Goal: Task Accomplishment & Management: Manage account settings

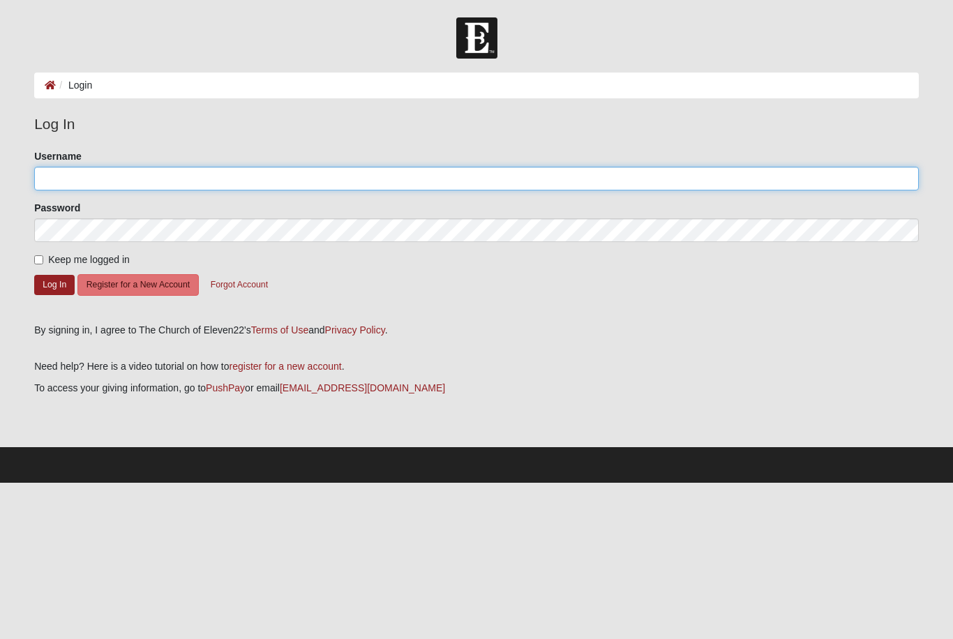
click at [287, 174] on input "Username" at bounding box center [476, 179] width 885 height 24
type input "MAJ"
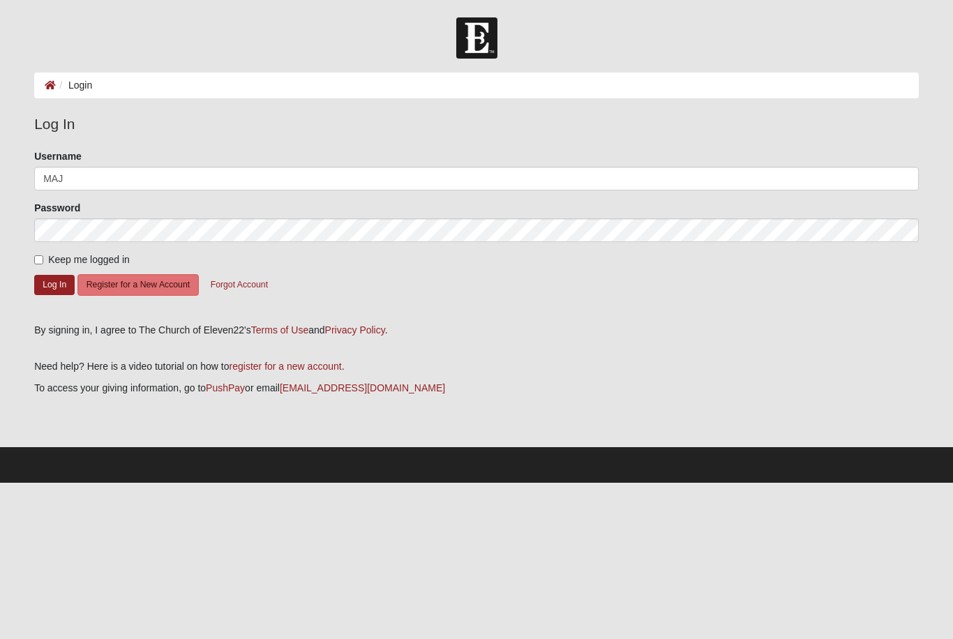
click at [54, 284] on button "Log In" at bounding box center [54, 285] width 40 height 20
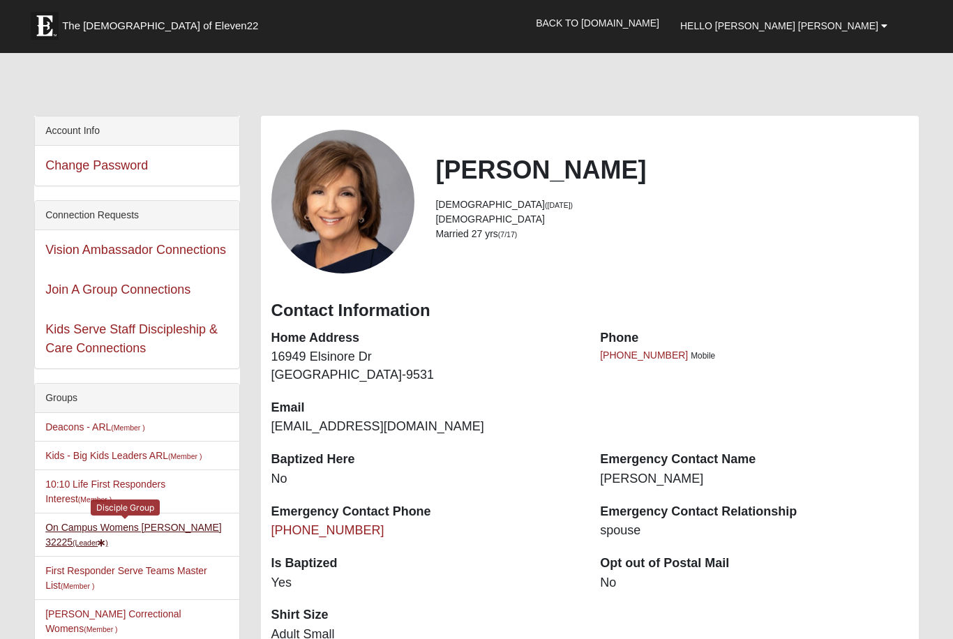
click at [188, 531] on link "On Campus Womens Jacobs 32225 (Leader )" at bounding box center [133, 535] width 176 height 26
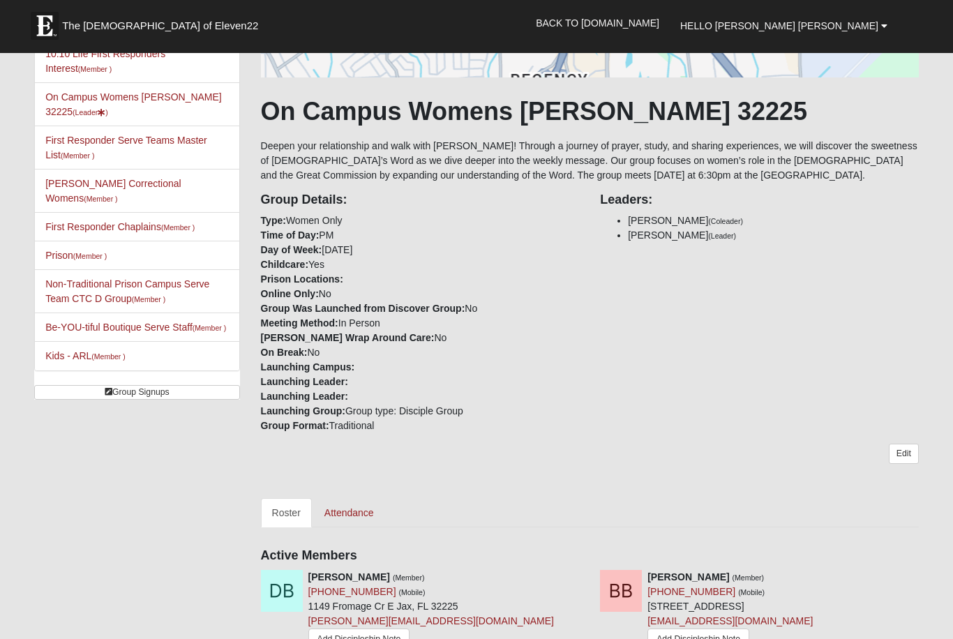
scroll to position [175, 0]
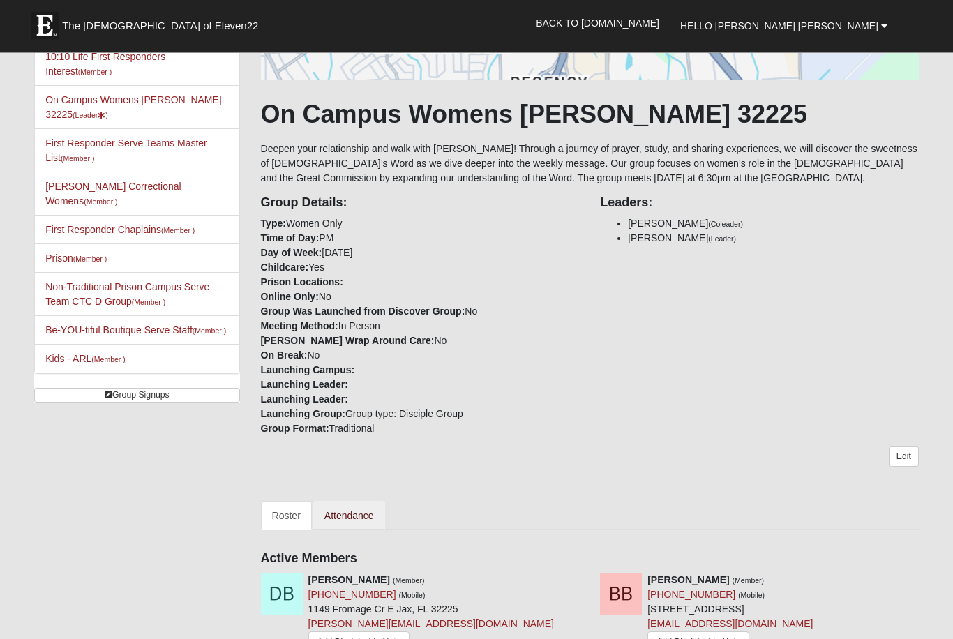
click at [356, 511] on link "Attendance" at bounding box center [349, 516] width 72 height 29
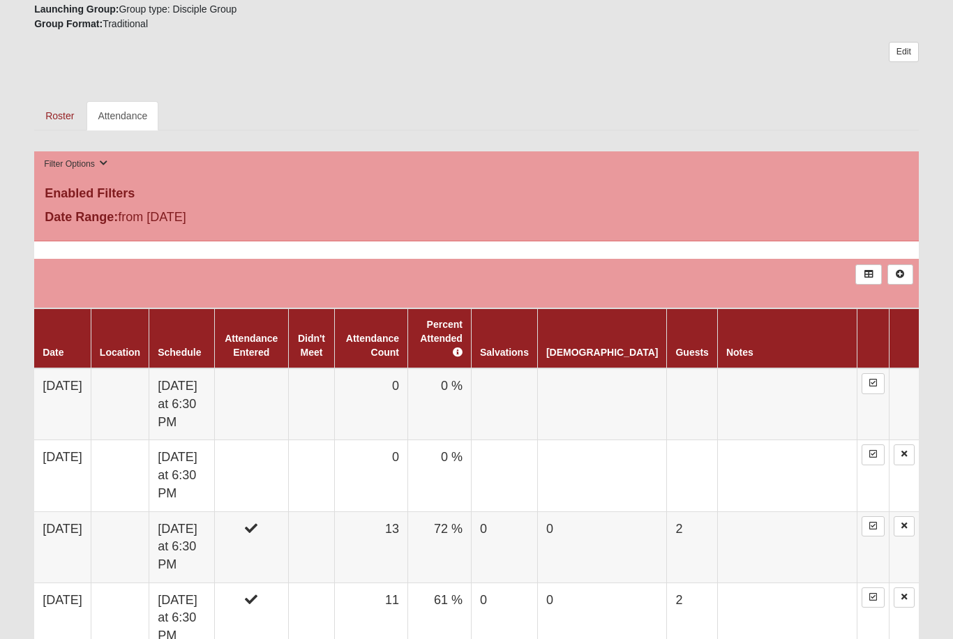
scroll to position [577, 0]
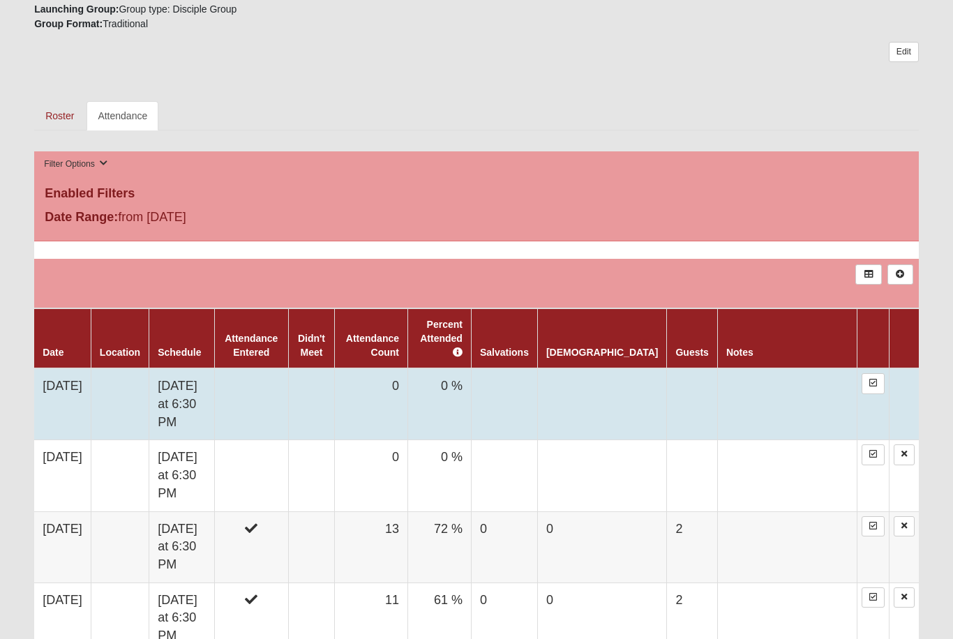
click at [335, 371] on td at bounding box center [311, 404] width 47 height 72
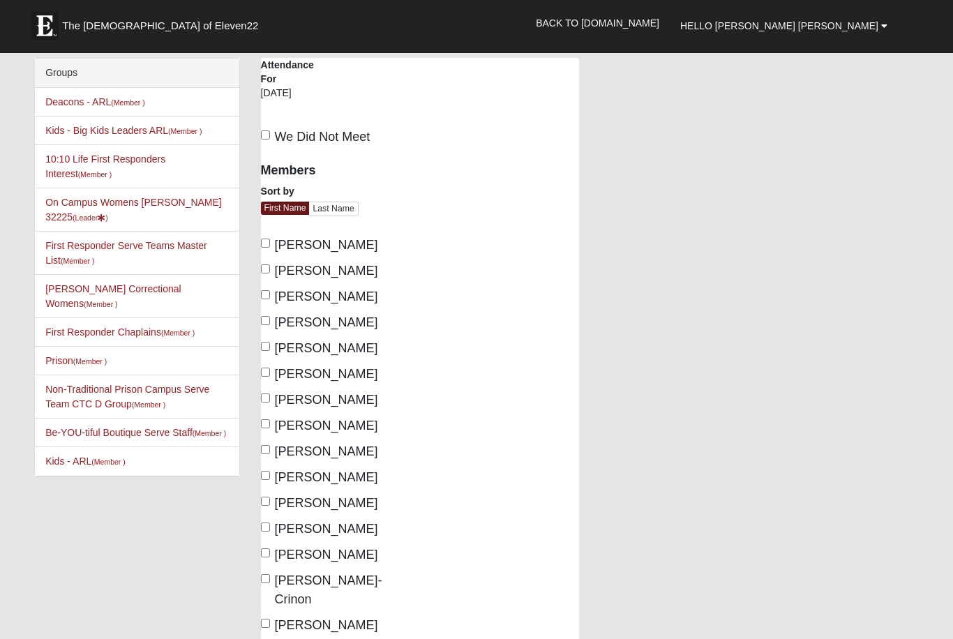
click at [265, 140] on input "We Did Not Meet" at bounding box center [265, 134] width 9 height 9
checkbox input "true"
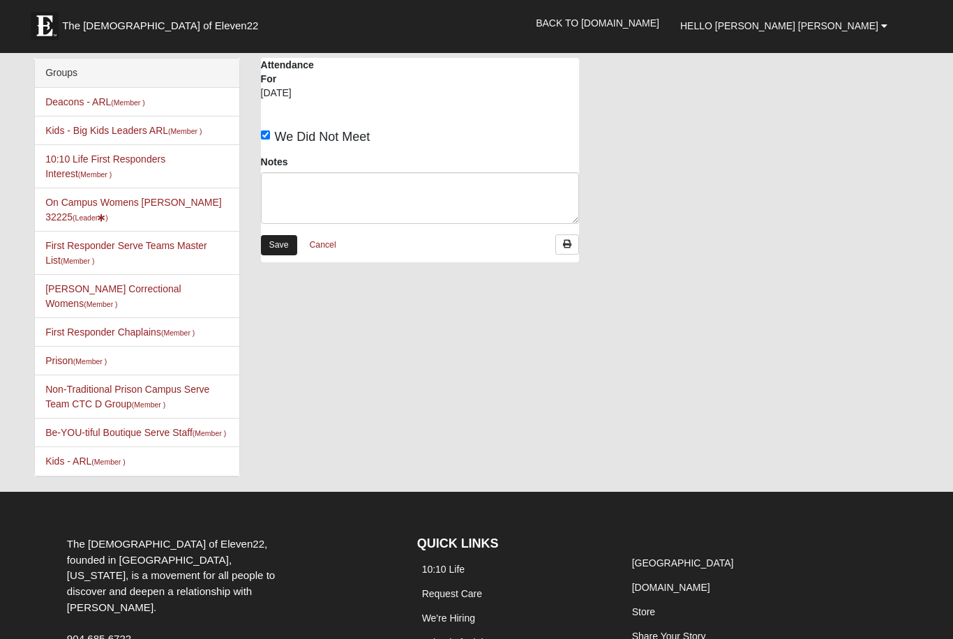
click at [269, 246] on link "Save" at bounding box center [279, 245] width 36 height 20
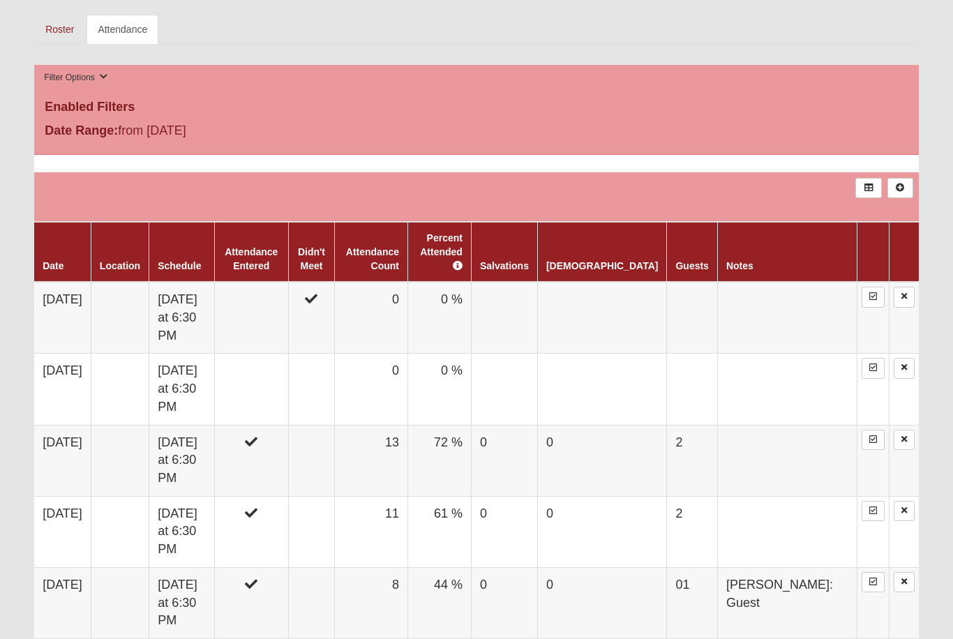
scroll to position [670, 0]
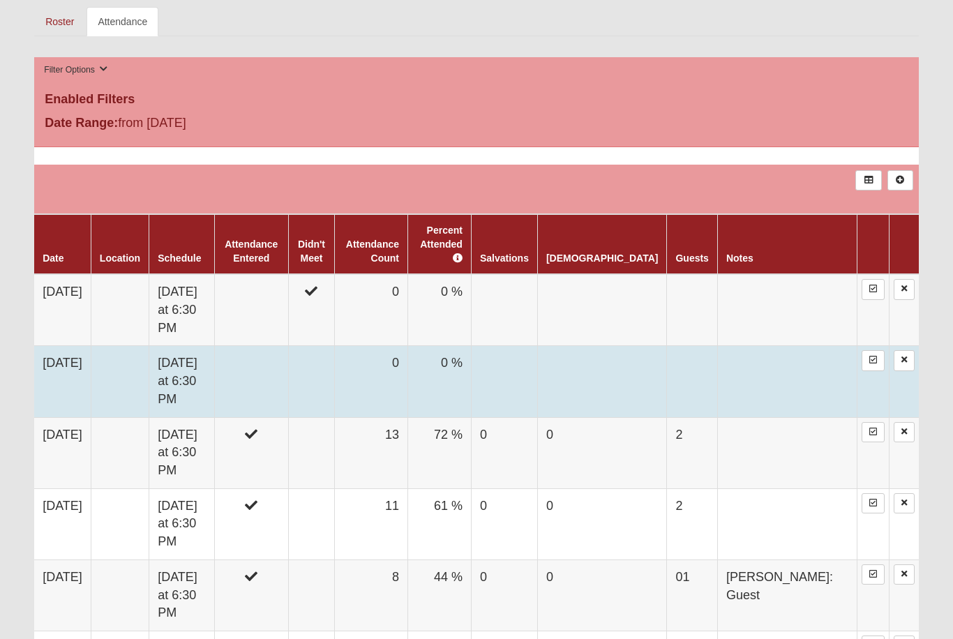
click at [335, 347] on td at bounding box center [311, 382] width 47 height 71
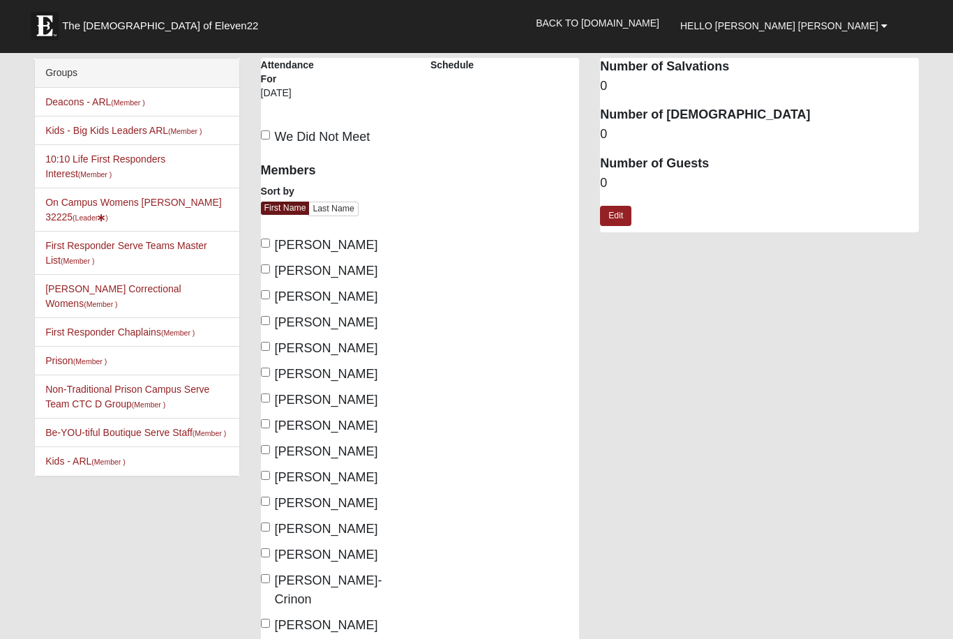
click at [262, 142] on label "We Did Not Meet" at bounding box center [316, 137] width 110 height 19
click at [262, 140] on input "We Did Not Meet" at bounding box center [265, 134] width 9 height 9
checkbox input "true"
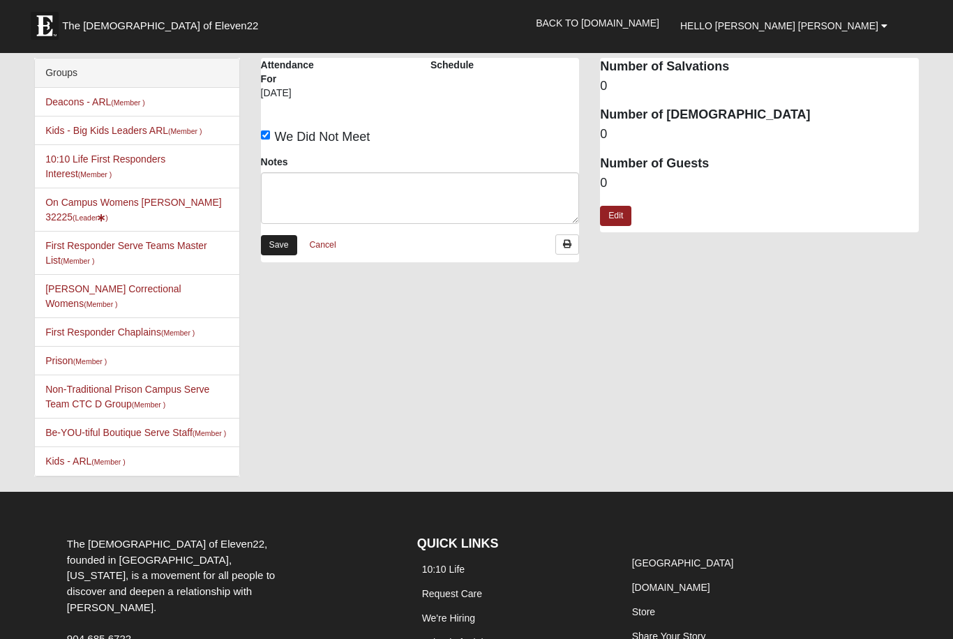
click at [280, 235] on link "Save" at bounding box center [279, 245] width 36 height 20
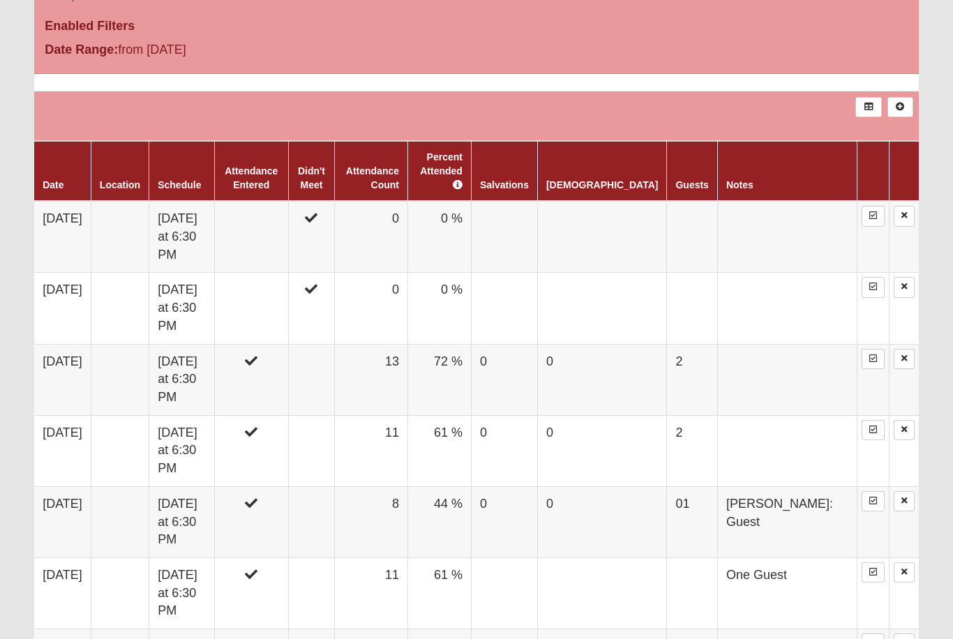
scroll to position [743, 0]
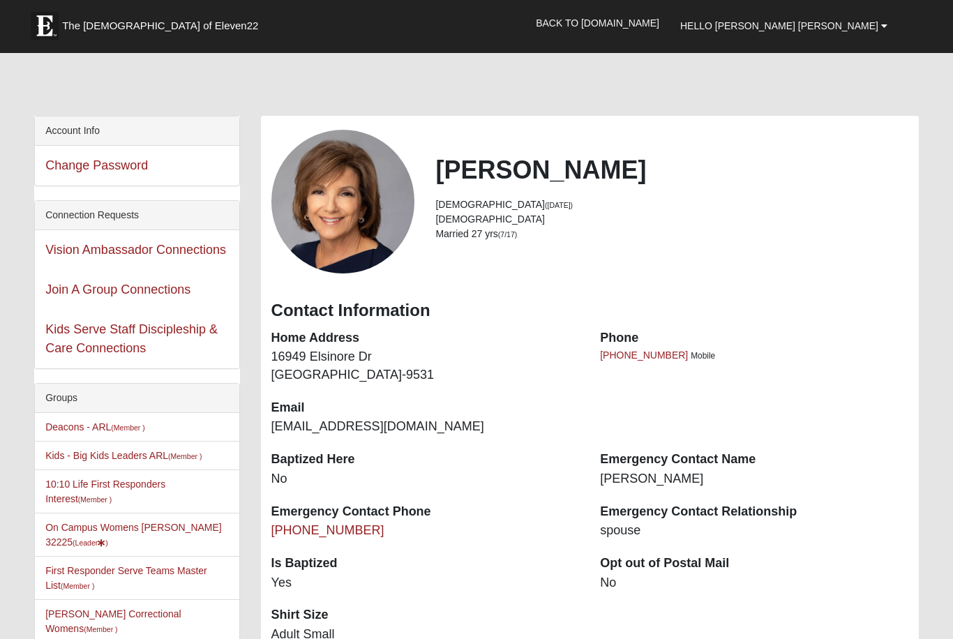
click at [540, 167] on h2 "[PERSON_NAME]" at bounding box center [671, 170] width 472 height 30
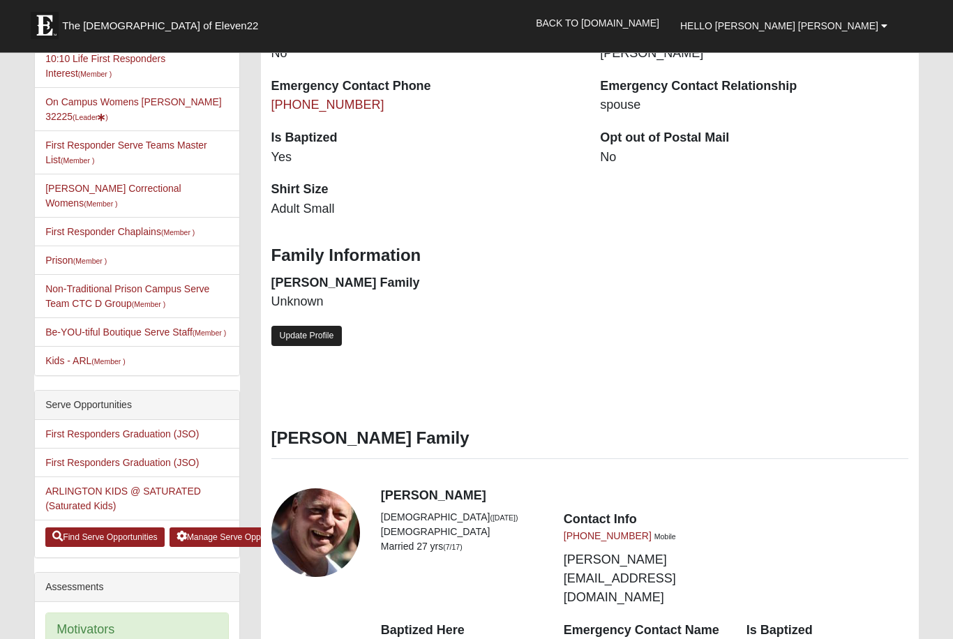
scroll to position [426, 0]
click at [322, 329] on link "Update Profile" at bounding box center [306, 336] width 71 height 20
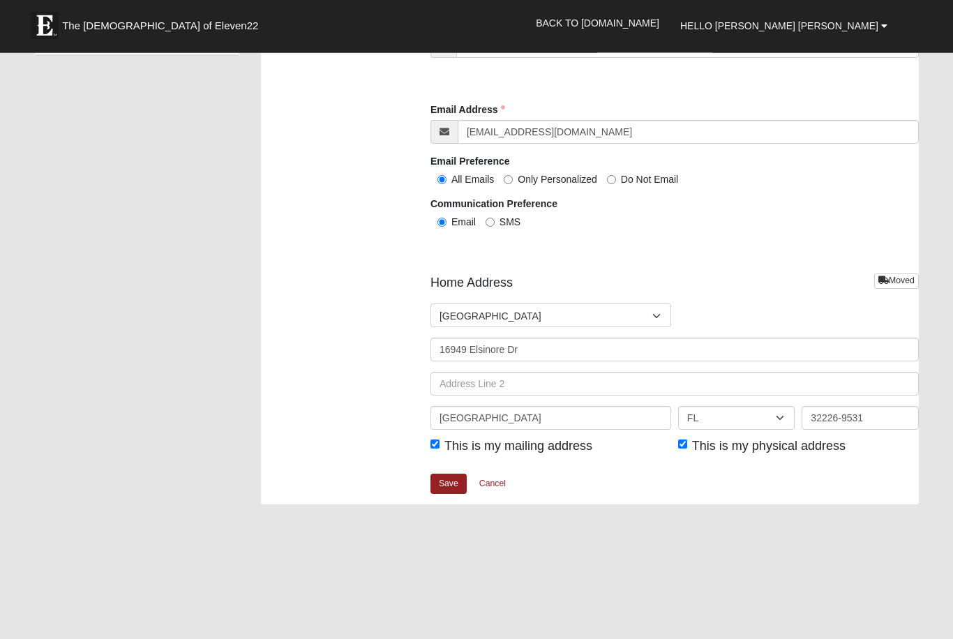
scroll to position [1532, 0]
click at [445, 474] on link "Save" at bounding box center [448, 484] width 36 height 20
